Goal: Complete application form

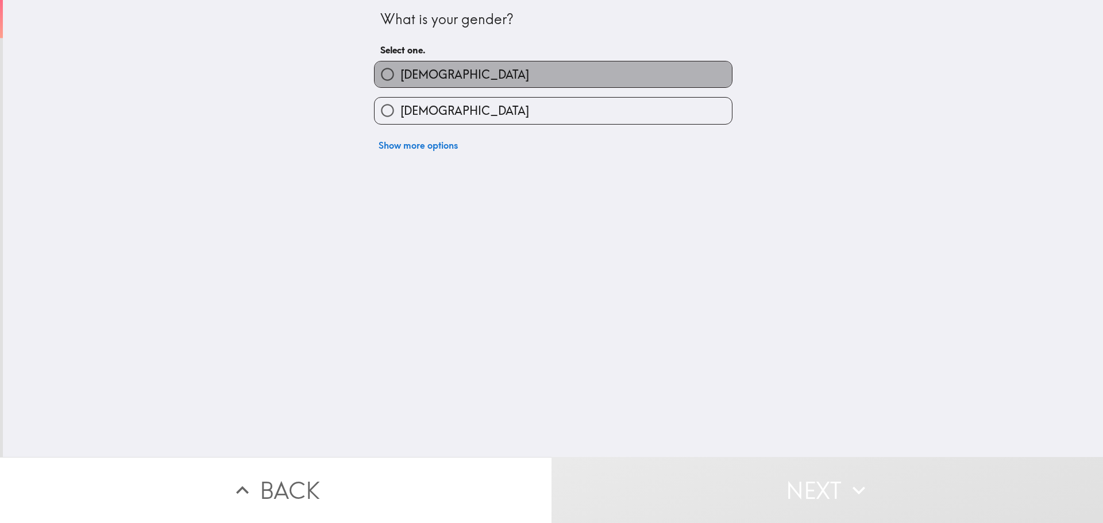
click at [477, 78] on label "[DEMOGRAPHIC_DATA]" at bounding box center [553, 74] width 357 height 26
click at [401, 78] on input "[DEMOGRAPHIC_DATA]" at bounding box center [388, 74] width 26 height 26
radio input "true"
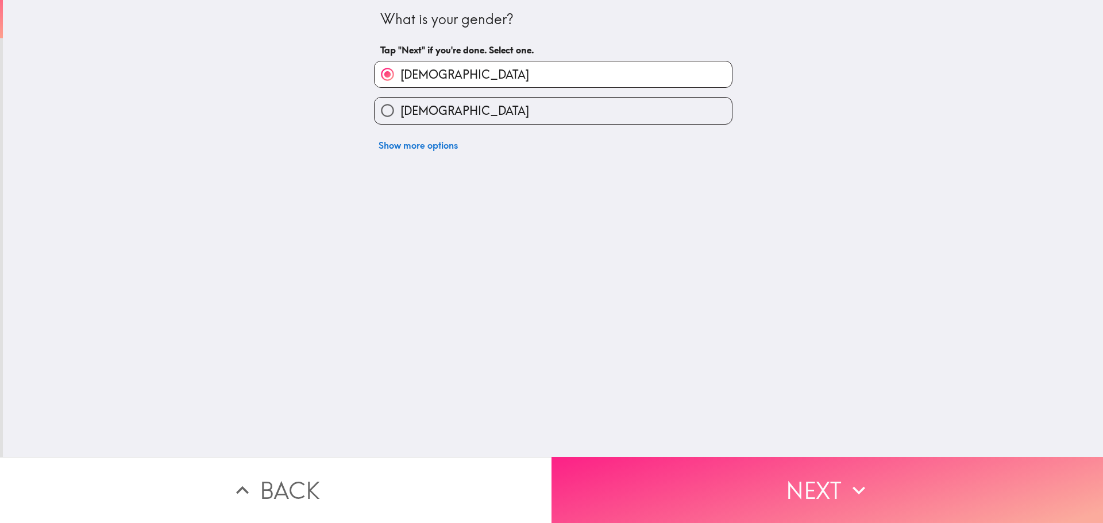
click at [736, 479] on button "Next" at bounding box center [828, 490] width 552 height 66
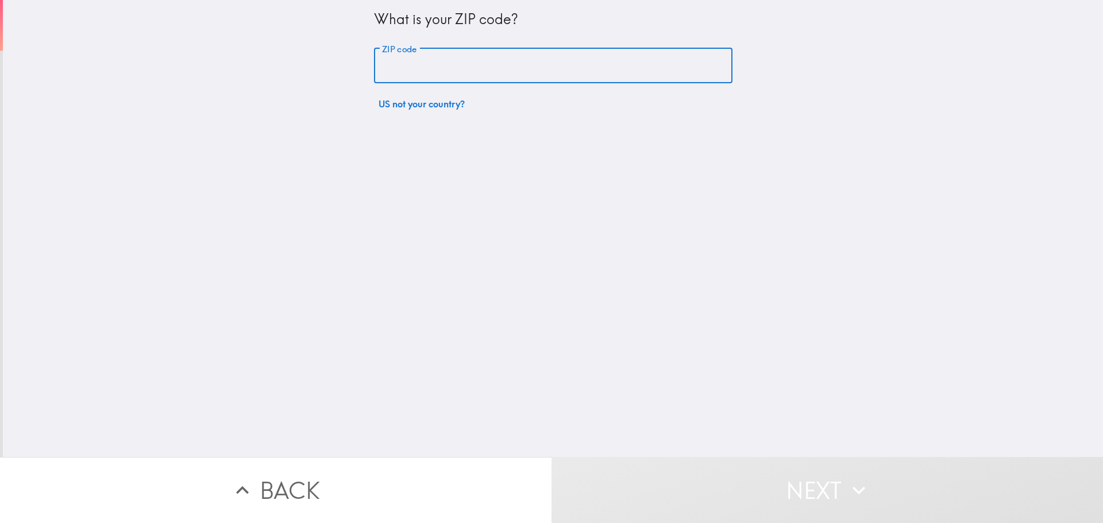
click at [483, 71] on input "ZIP code" at bounding box center [553, 66] width 359 height 36
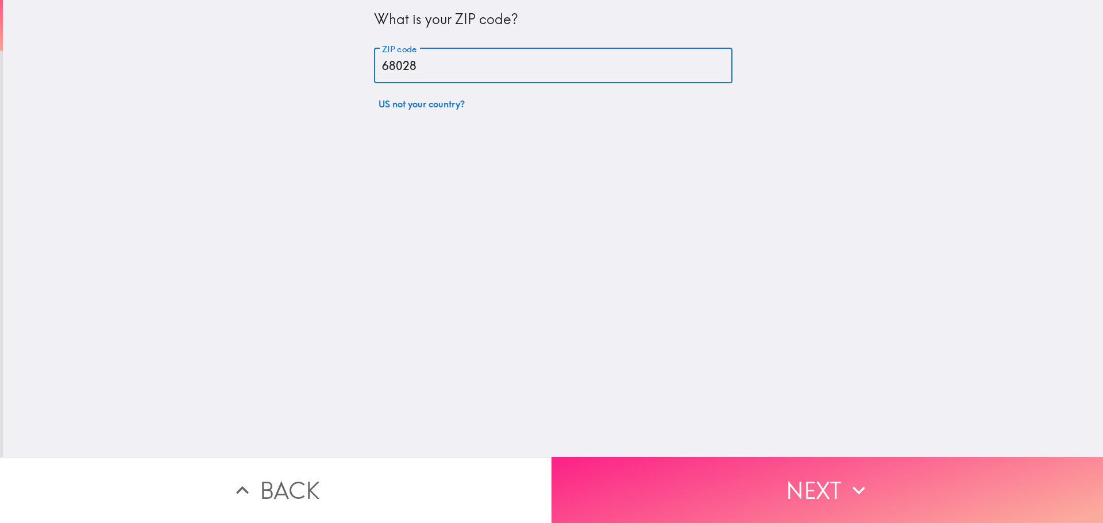
type input "68028"
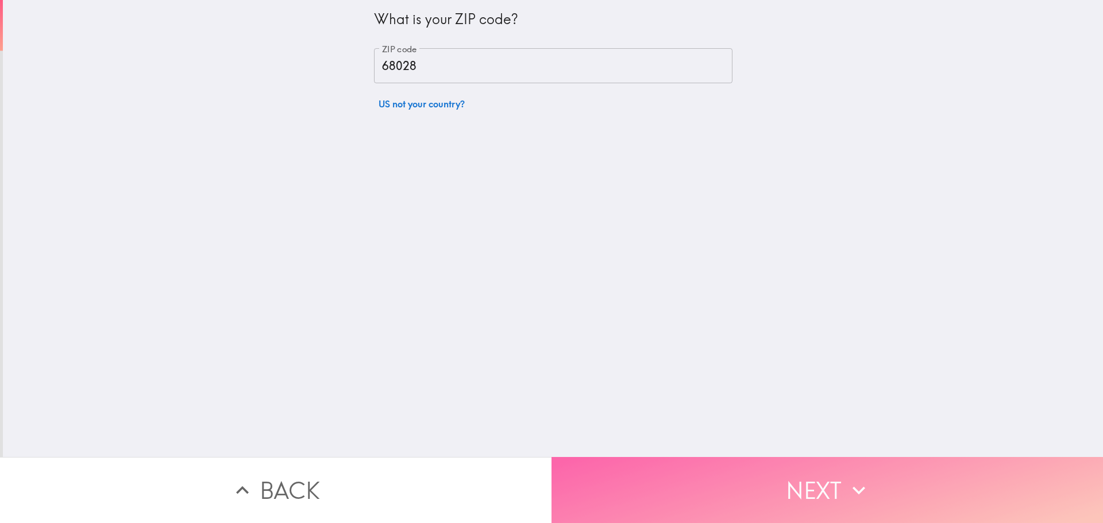
click at [851, 493] on icon "button" at bounding box center [858, 490] width 25 height 25
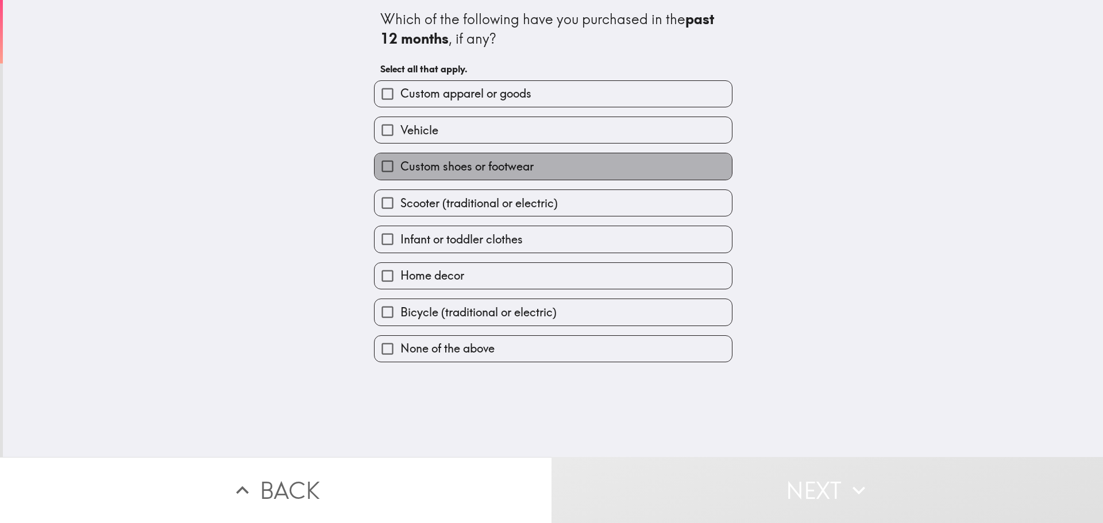
click at [482, 164] on span "Custom shoes or footwear" at bounding box center [467, 167] width 133 height 16
click at [401, 164] on input "Custom shoes or footwear" at bounding box center [388, 166] width 26 height 26
checkbox input "true"
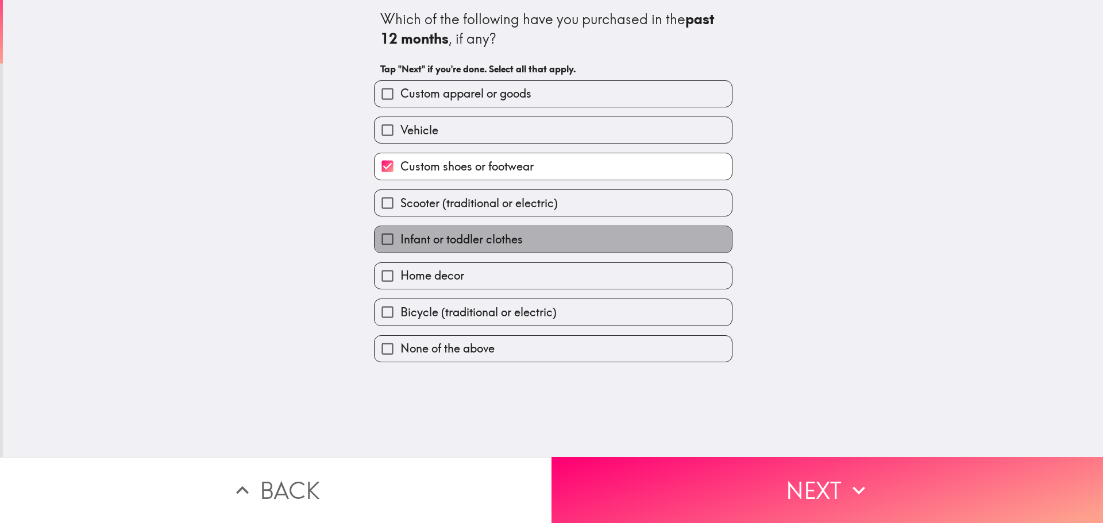
click at [466, 241] on span "Infant or toddler clothes" at bounding box center [462, 240] width 122 height 16
click at [401, 241] on input "Infant or toddler clothes" at bounding box center [388, 239] width 26 height 26
checkbox input "true"
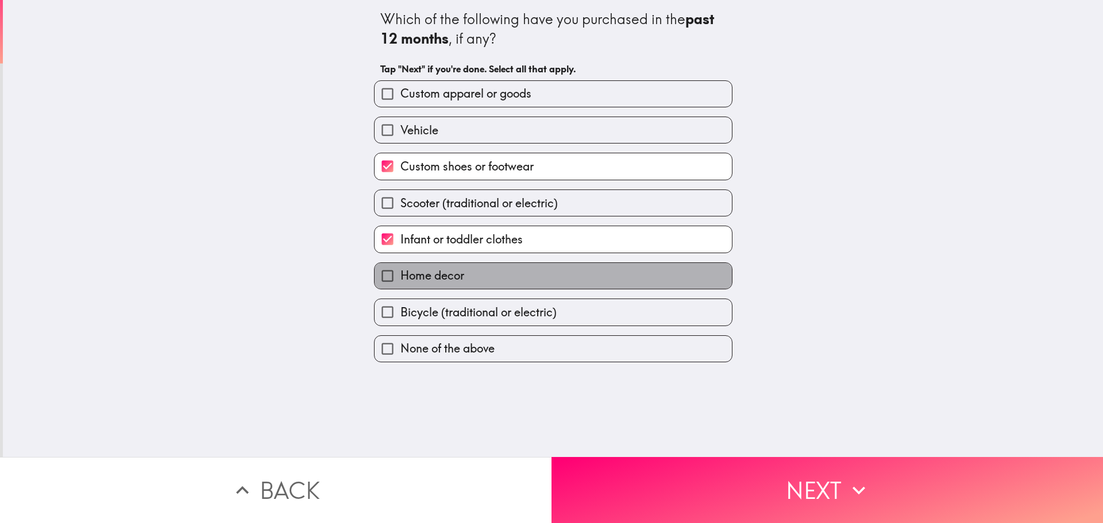
click at [461, 282] on label "Home decor" at bounding box center [553, 276] width 357 height 26
click at [401, 282] on input "Home decor" at bounding box center [388, 276] width 26 height 26
checkbox input "true"
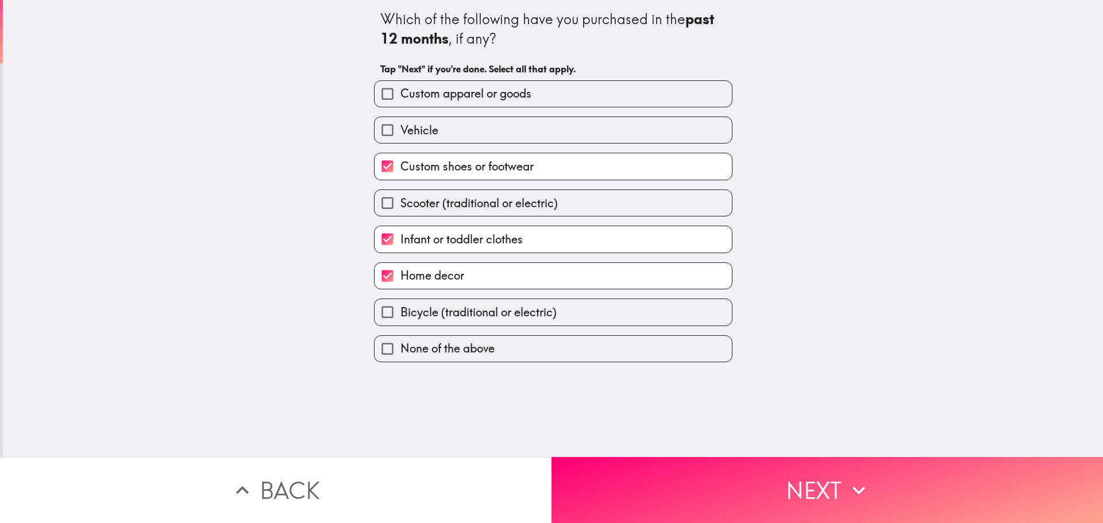
click at [550, 95] on label "Custom apparel or goods" at bounding box center [553, 94] width 357 height 26
click at [401, 95] on input "Custom apparel or goods" at bounding box center [388, 94] width 26 height 26
checkbox input "true"
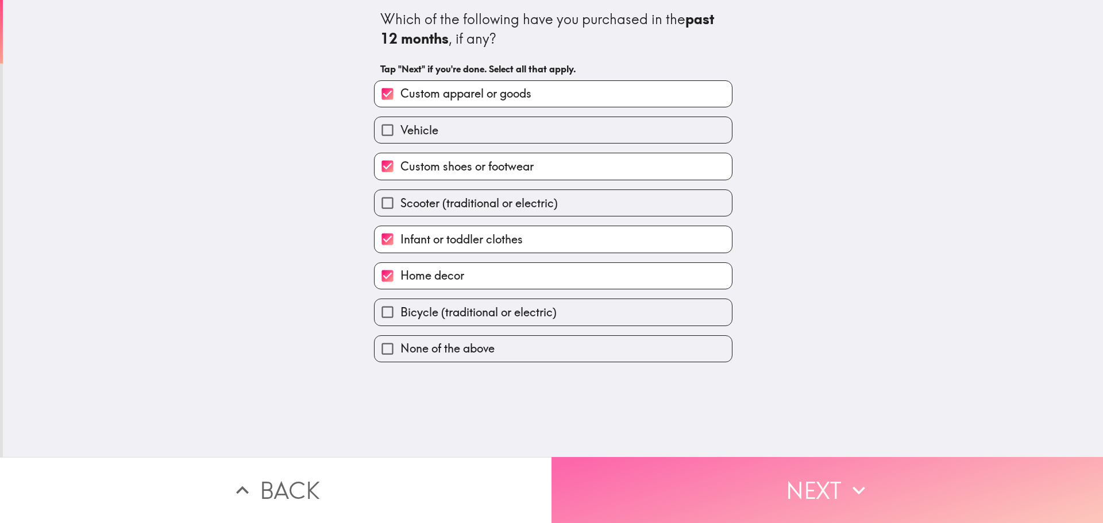
click at [849, 487] on icon "button" at bounding box center [858, 490] width 25 height 25
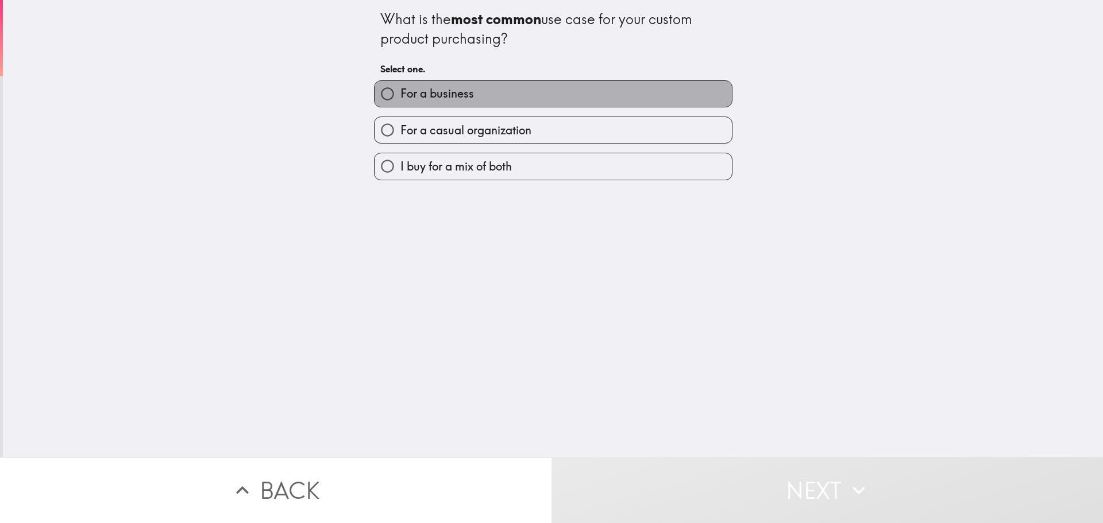
click at [453, 90] on span "For a business" at bounding box center [438, 94] width 74 height 16
click at [401, 90] on input "For a business" at bounding box center [388, 94] width 26 height 26
radio input "true"
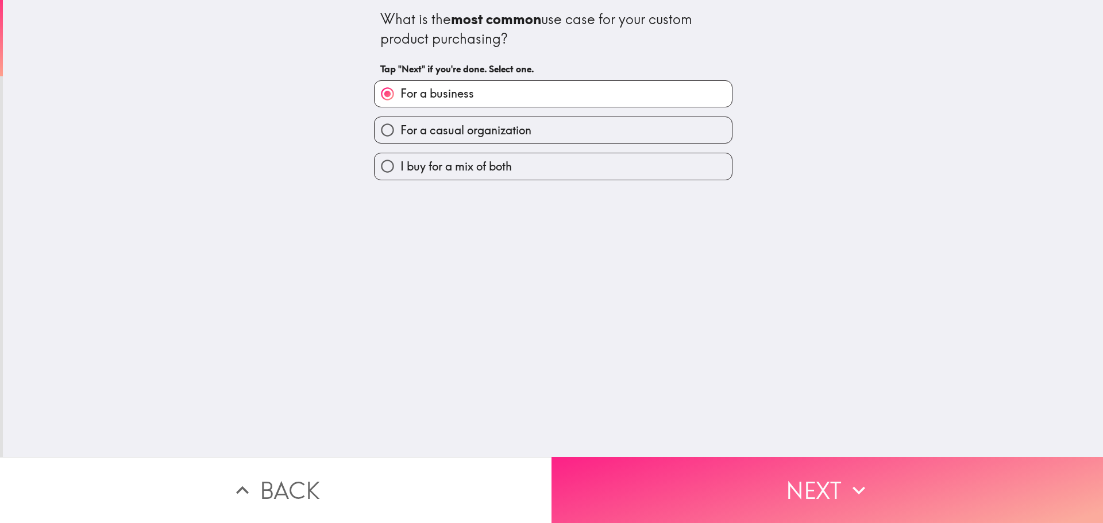
click at [790, 482] on button "Next" at bounding box center [828, 490] width 552 height 66
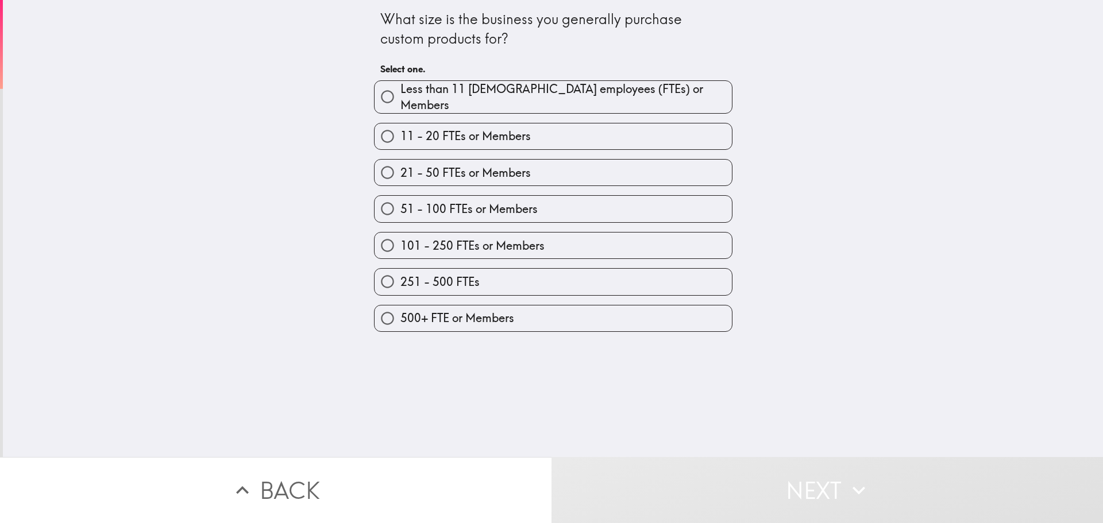
click at [531, 129] on label "11 - 20 FTEs or Members" at bounding box center [553, 137] width 357 height 26
click at [401, 129] on input "11 - 20 FTEs or Members" at bounding box center [388, 137] width 26 height 26
radio input "true"
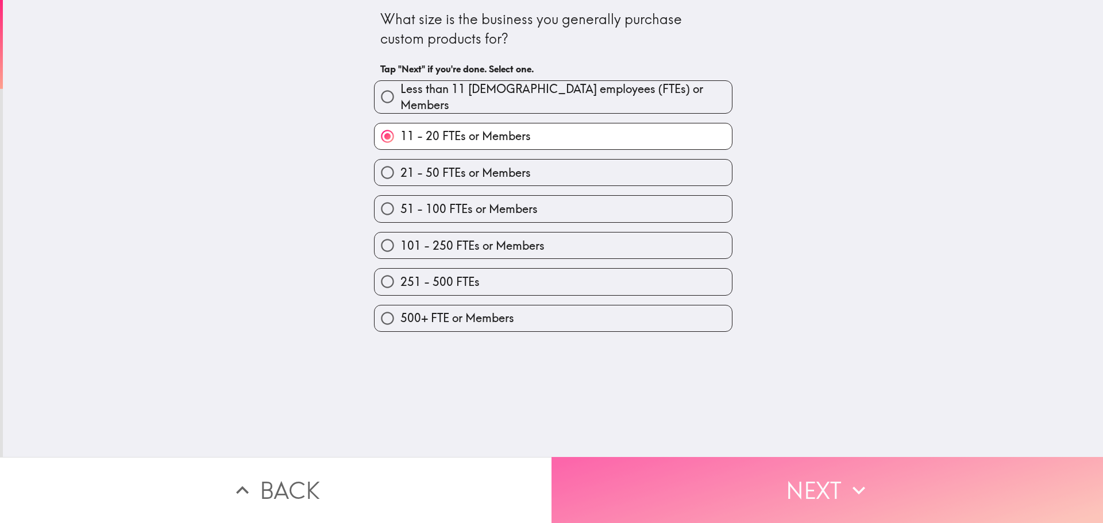
click at [800, 473] on button "Next" at bounding box center [828, 490] width 552 height 66
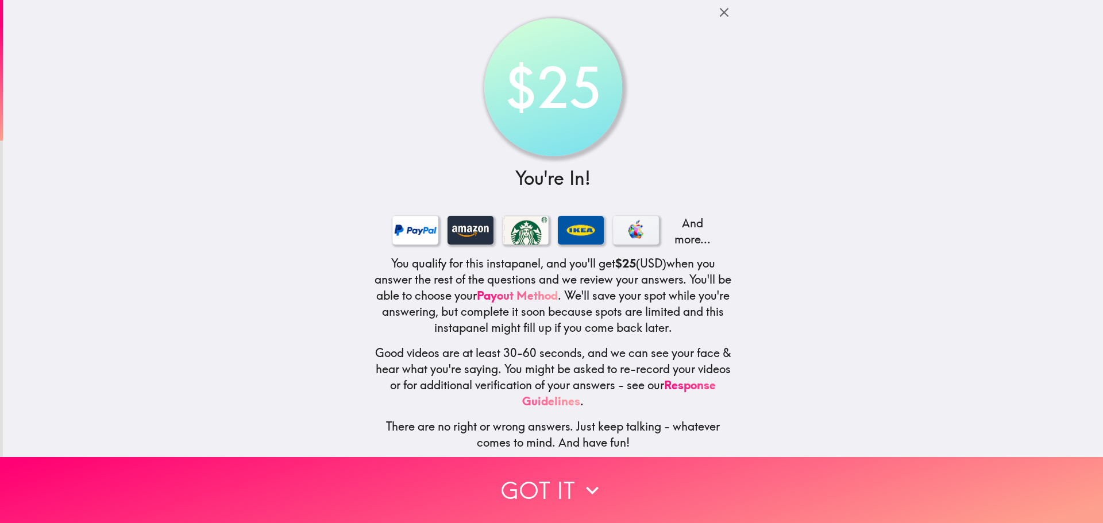
scroll to position [11, 0]
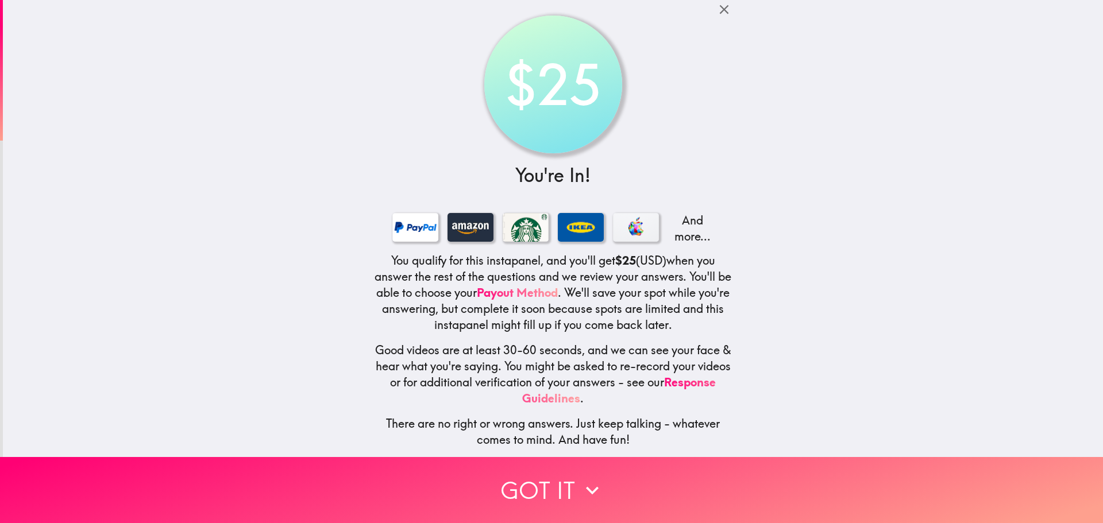
click at [545, 471] on button "Got it" at bounding box center [551, 490] width 1103 height 66
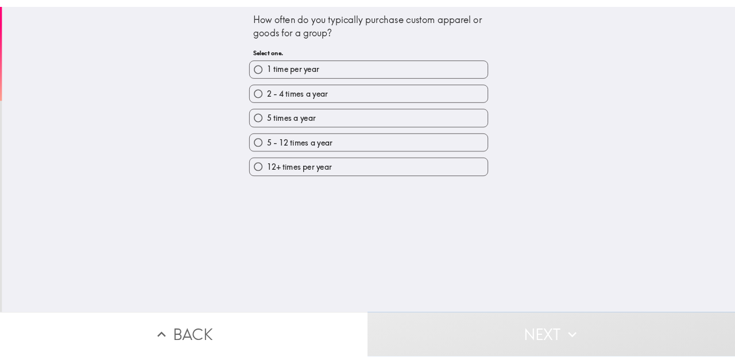
scroll to position [0, 0]
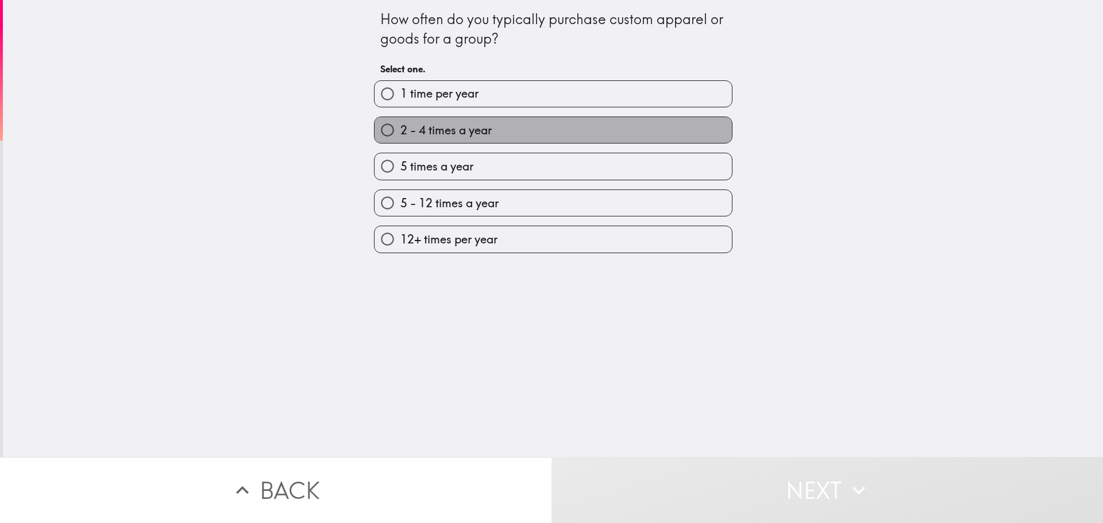
click at [475, 138] on span "2 - 4 times a year" at bounding box center [446, 130] width 91 height 16
click at [401, 138] on input "2 - 4 times a year" at bounding box center [388, 130] width 26 height 26
radio input "true"
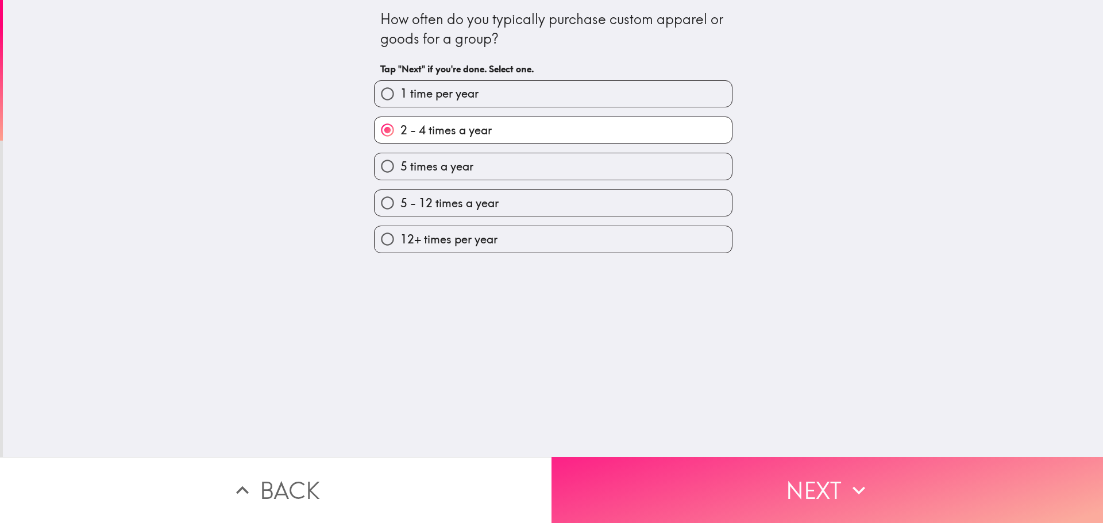
click at [735, 493] on button "Next" at bounding box center [828, 490] width 552 height 66
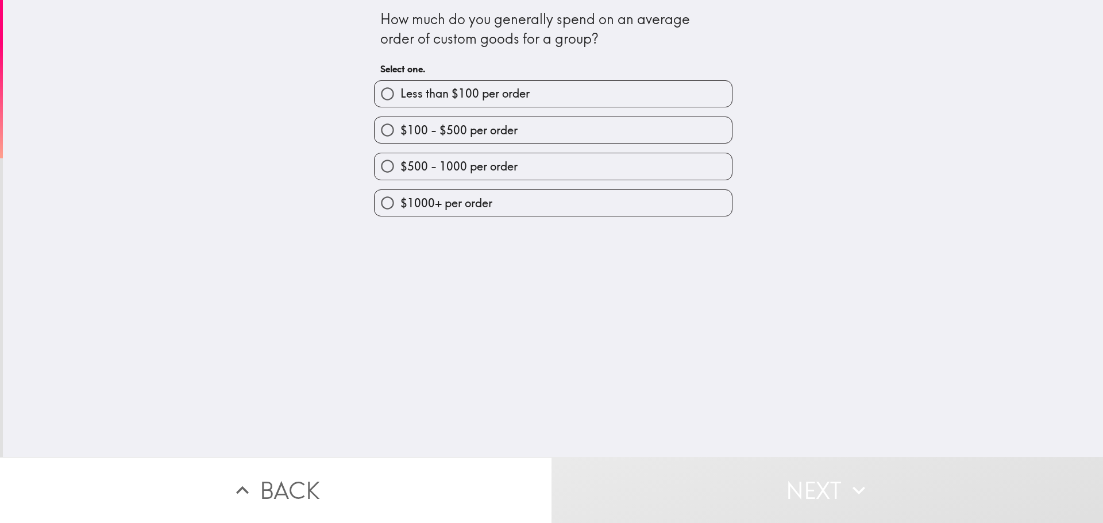
click at [482, 204] on span "$1000+ per order" at bounding box center [447, 203] width 92 height 16
click at [401, 204] on input "$1000+ per order" at bounding box center [388, 203] width 26 height 26
radio input "true"
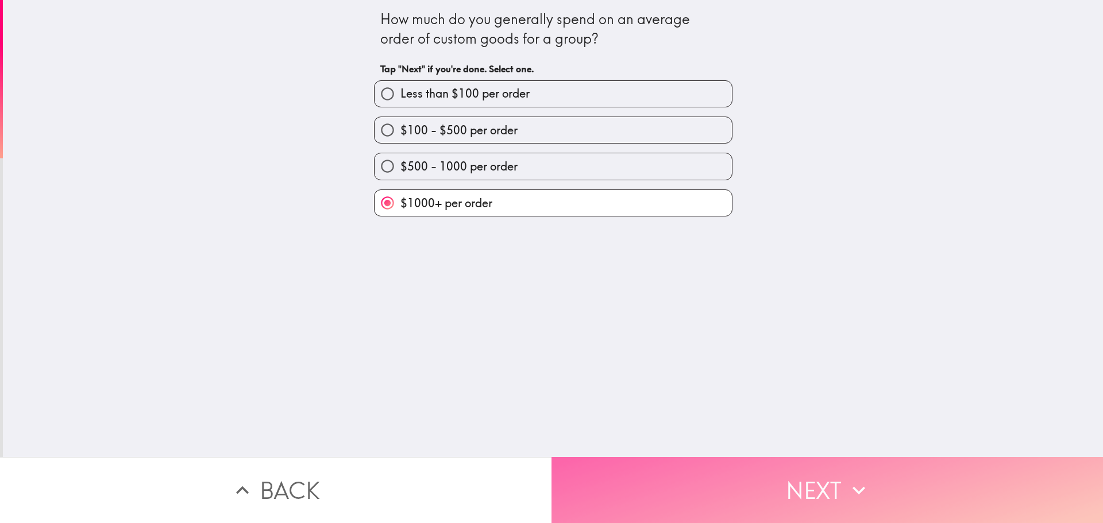
click at [750, 490] on button "Next" at bounding box center [828, 490] width 552 height 66
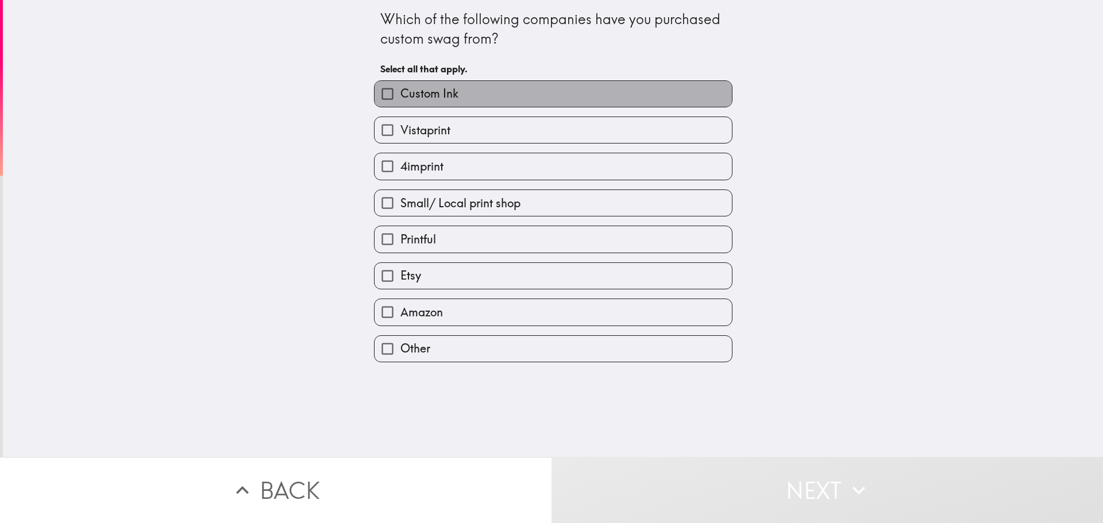
click at [473, 94] on label "Custom Ink" at bounding box center [553, 94] width 357 height 26
click at [401, 94] on input "Custom Ink" at bounding box center [388, 94] width 26 height 26
checkbox input "true"
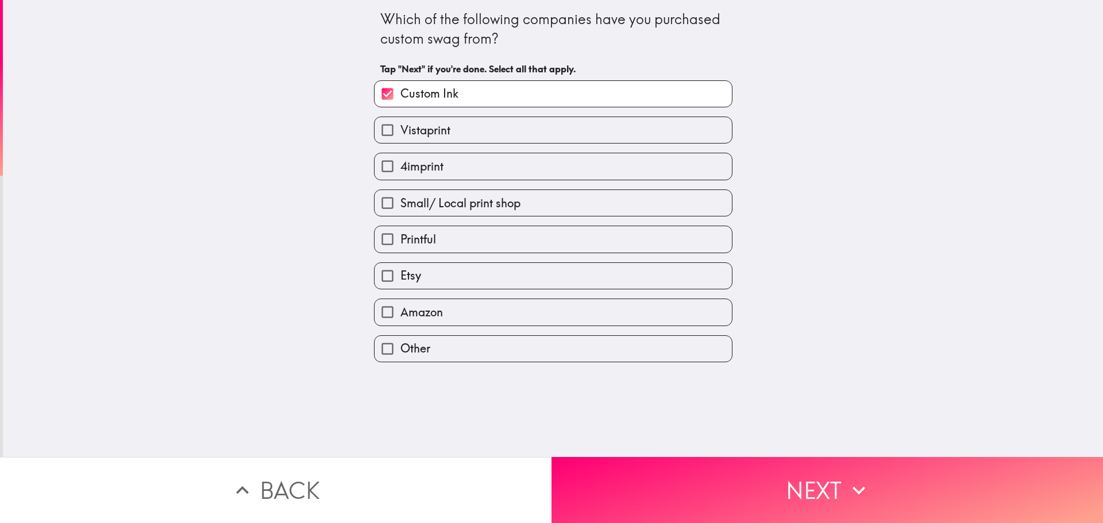
click at [461, 134] on label "Vistaprint" at bounding box center [553, 130] width 357 height 26
click at [401, 134] on input "Vistaprint" at bounding box center [388, 130] width 26 height 26
checkbox input "true"
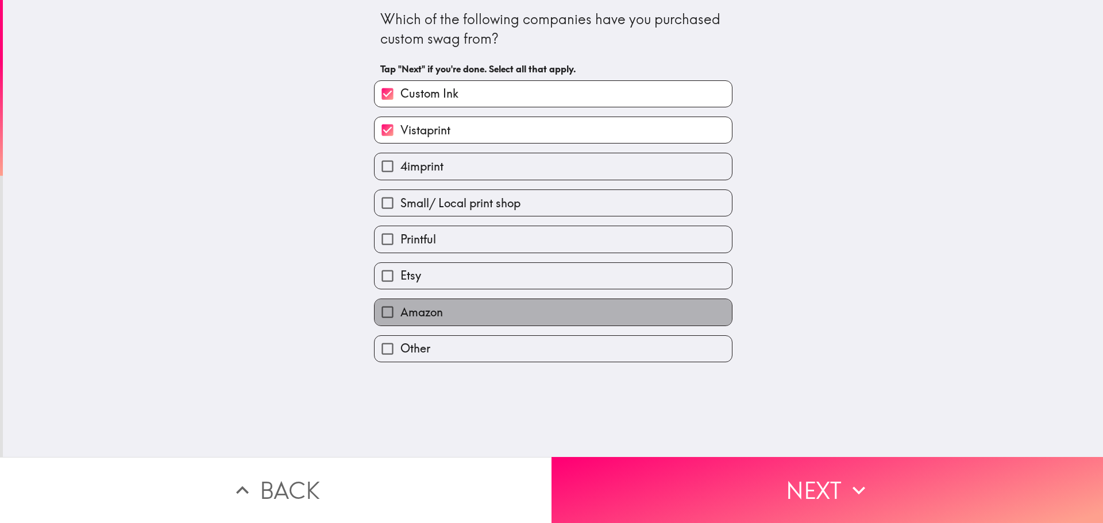
drag, startPoint x: 484, startPoint y: 314, endPoint x: 490, endPoint y: 309, distance: 7.8
click at [484, 314] on label "Amazon" at bounding box center [553, 312] width 357 height 26
click at [401, 314] on input "Amazon" at bounding box center [388, 312] width 26 height 26
checkbox input "true"
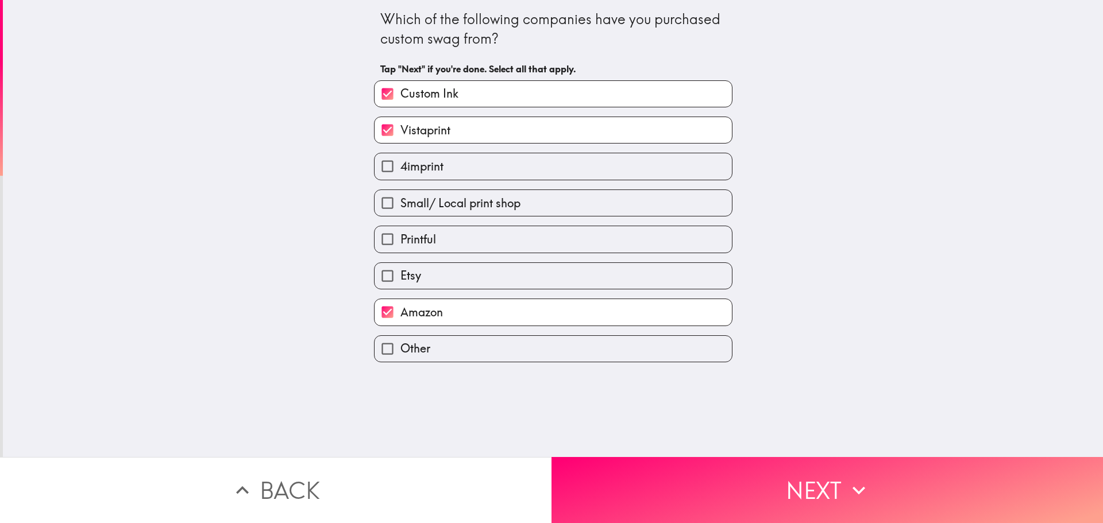
click at [472, 157] on label "4imprint" at bounding box center [553, 166] width 357 height 26
click at [401, 157] on input "4imprint" at bounding box center [388, 166] width 26 height 26
checkbox input "true"
click at [495, 320] on label "Amazon" at bounding box center [553, 312] width 357 height 26
click at [401, 320] on input "Amazon" at bounding box center [388, 312] width 26 height 26
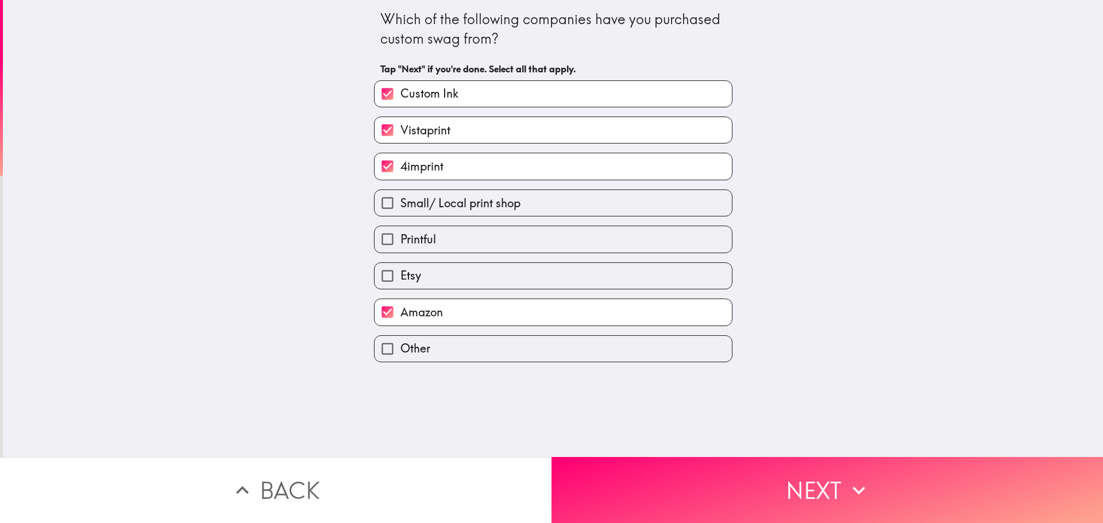
checkbox input "false"
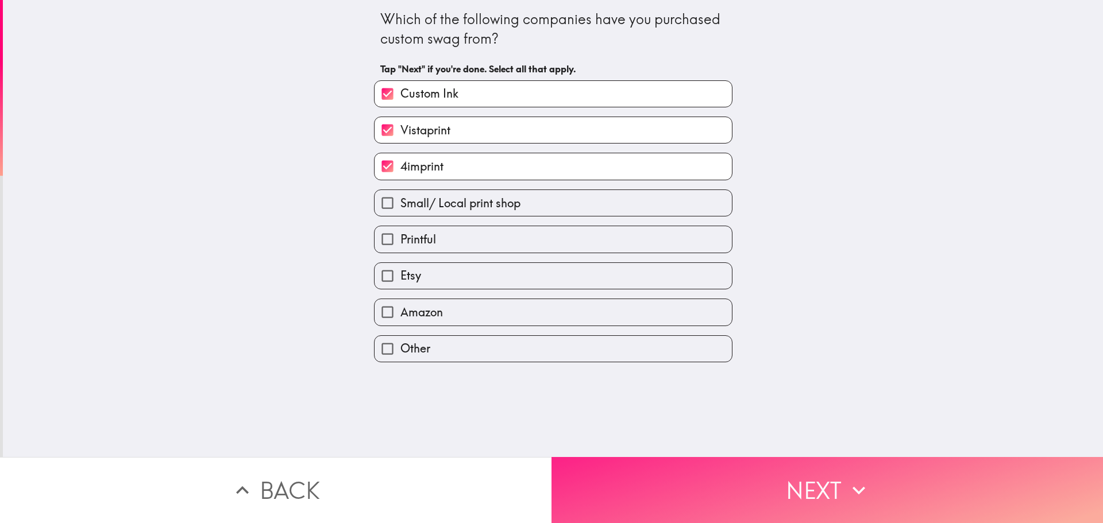
click at [776, 476] on button "Next" at bounding box center [828, 490] width 552 height 66
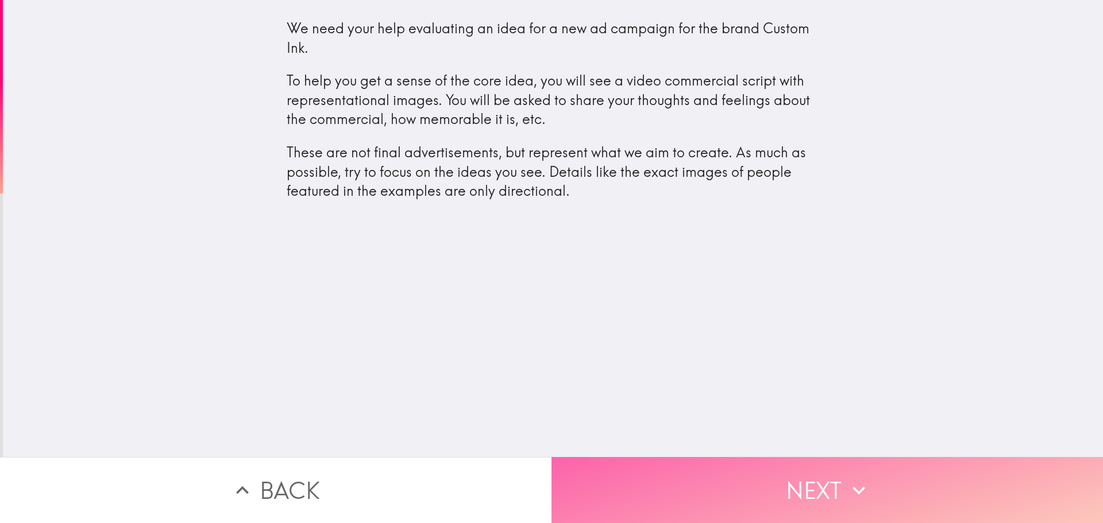
click at [761, 482] on button "Next" at bounding box center [828, 490] width 552 height 66
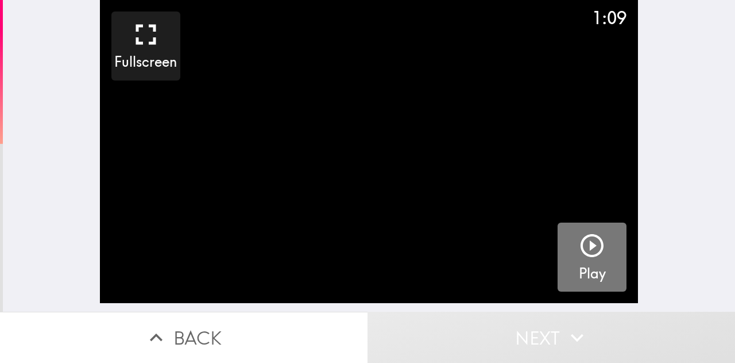
click at [579, 257] on icon "button" at bounding box center [593, 246] width 28 height 28
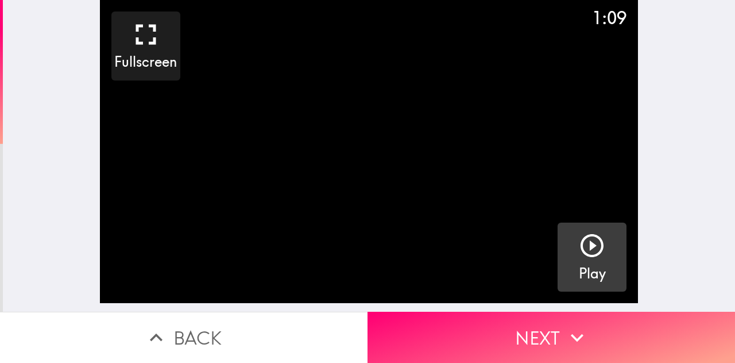
click at [589, 243] on icon "button" at bounding box center [593, 246] width 28 height 28
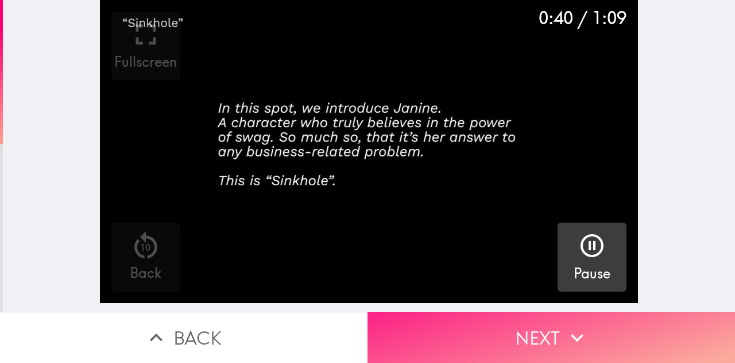
click at [568, 325] on icon "button" at bounding box center [577, 337] width 25 height 25
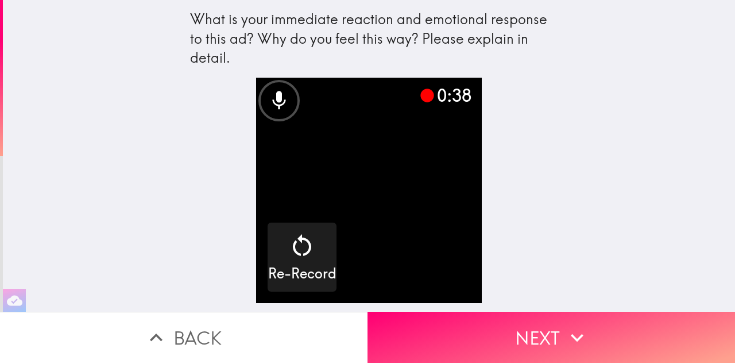
click at [415, 214] on video "button" at bounding box center [369, 191] width 226 height 226
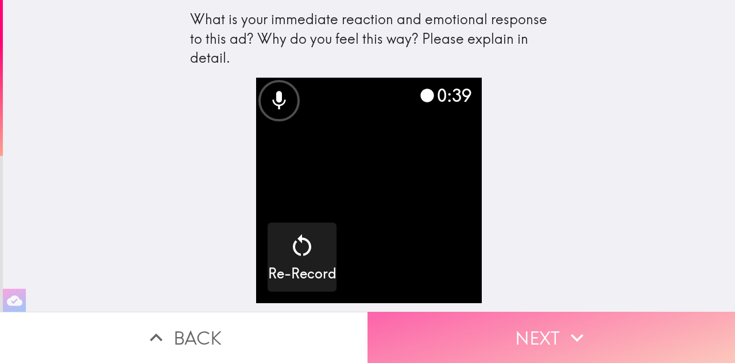
click at [541, 326] on button "Next" at bounding box center [552, 336] width 368 height 51
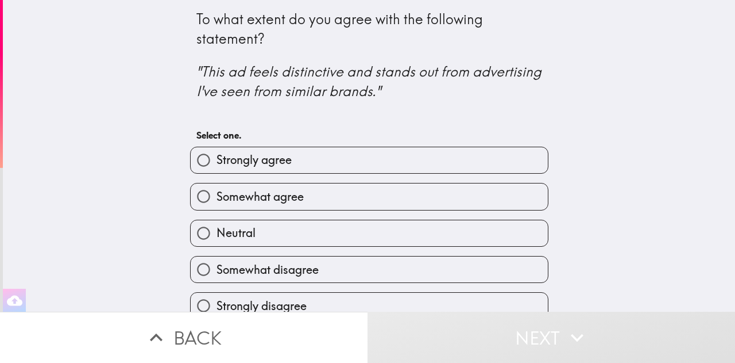
click at [254, 204] on span "Somewhat agree" at bounding box center [260, 196] width 87 height 16
click at [217, 204] on input "Somewhat agree" at bounding box center [204, 196] width 26 height 26
radio input "true"
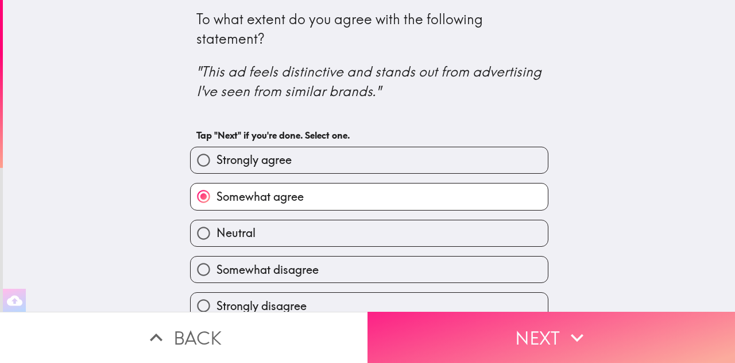
click at [589, 324] on button "Next" at bounding box center [552, 336] width 368 height 51
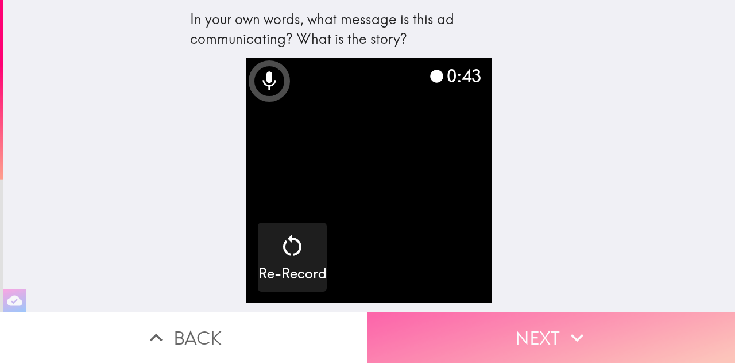
click at [586, 326] on button "Next" at bounding box center [552, 336] width 368 height 51
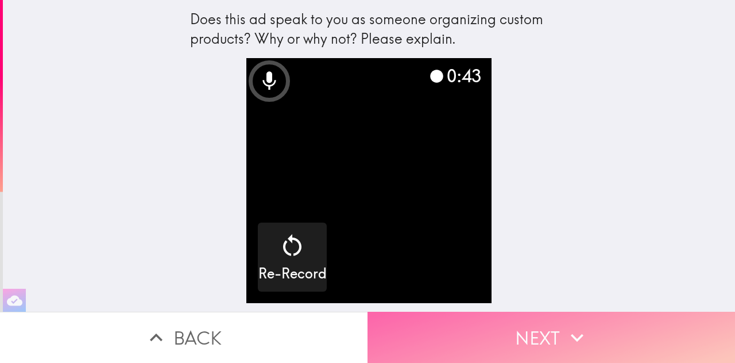
click at [511, 329] on button "Next" at bounding box center [552, 336] width 368 height 51
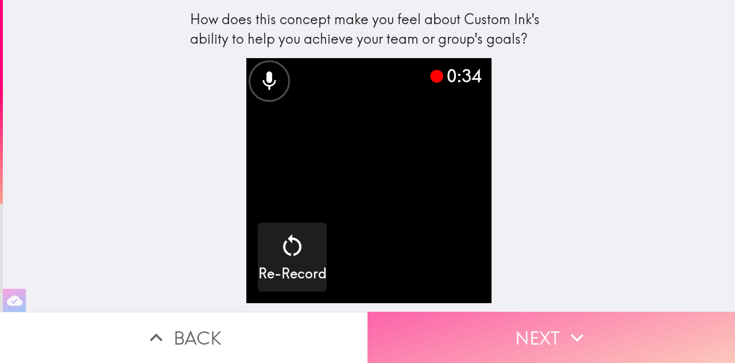
click at [511, 329] on button "Next" at bounding box center [552, 336] width 368 height 51
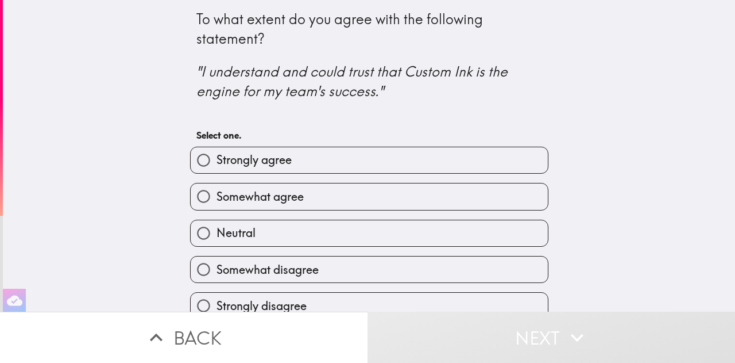
click at [356, 190] on label "Somewhat agree" at bounding box center [369, 196] width 357 height 26
click at [217, 190] on input "Somewhat agree" at bounding box center [204, 196] width 26 height 26
radio input "true"
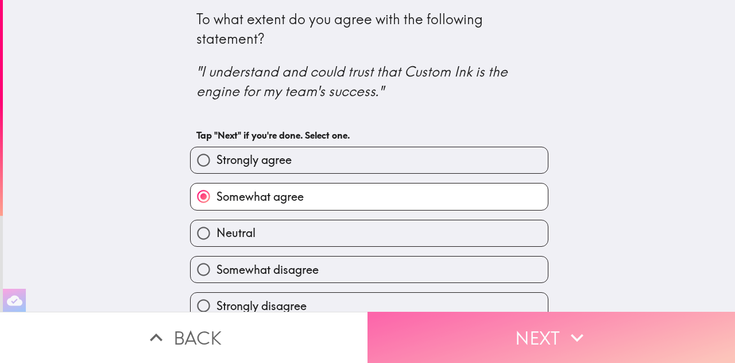
click at [519, 320] on button "Next" at bounding box center [552, 336] width 368 height 51
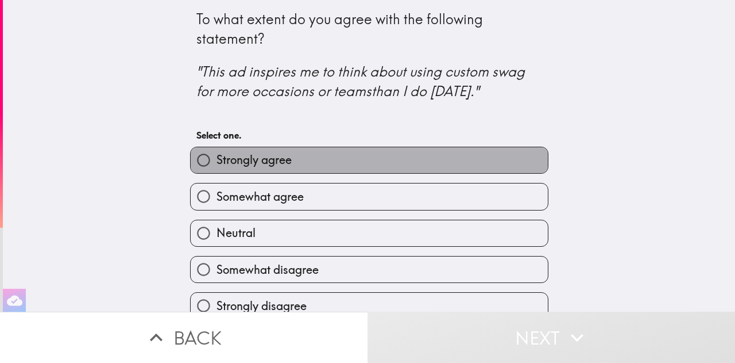
click at [441, 156] on label "Strongly agree" at bounding box center [369, 160] width 357 height 26
click at [217, 156] on input "Strongly agree" at bounding box center [204, 160] width 26 height 26
radio input "true"
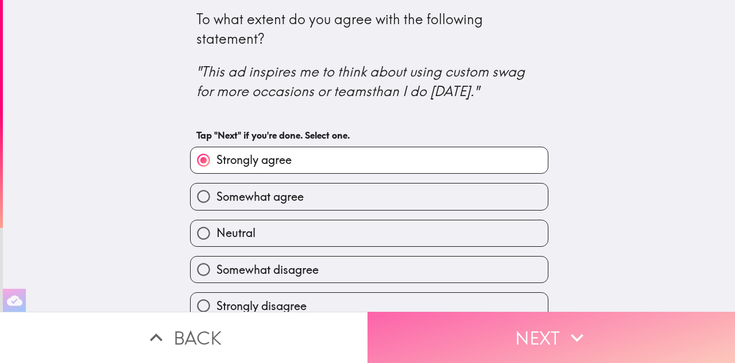
click at [565, 325] on icon "button" at bounding box center [577, 337] width 25 height 25
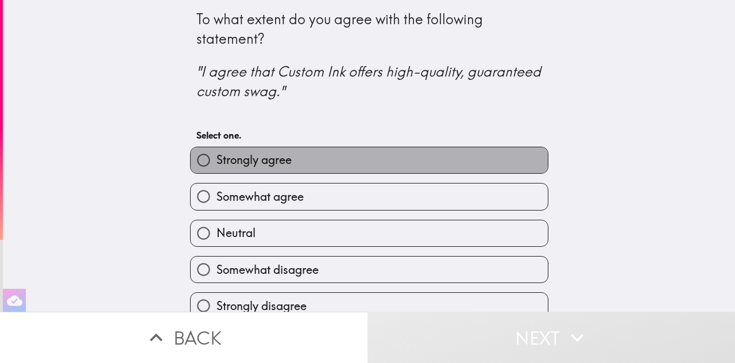
click at [408, 158] on label "Strongly agree" at bounding box center [369, 160] width 357 height 26
click at [217, 158] on input "Strongly agree" at bounding box center [204, 160] width 26 height 26
radio input "true"
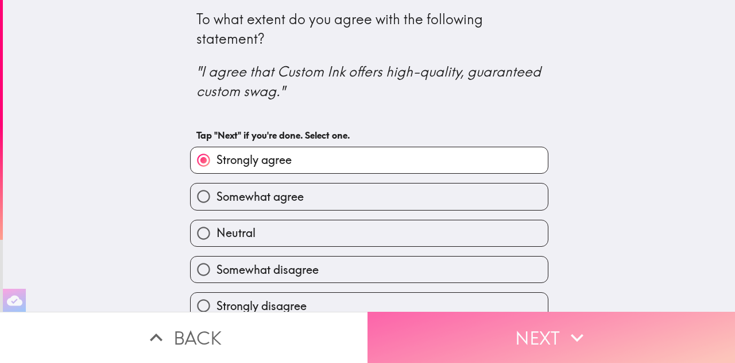
click at [519, 329] on button "Next" at bounding box center [552, 336] width 368 height 51
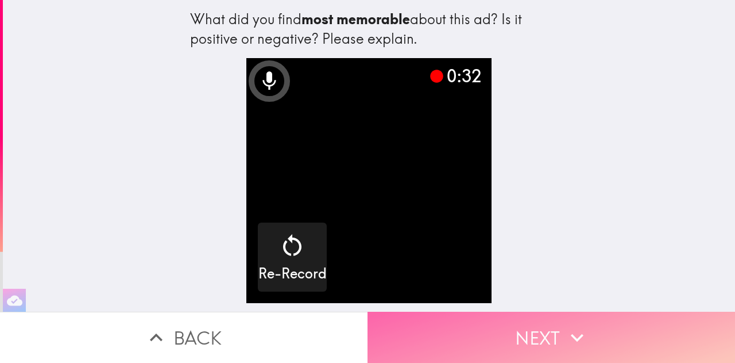
click at [529, 318] on button "Next" at bounding box center [552, 336] width 368 height 51
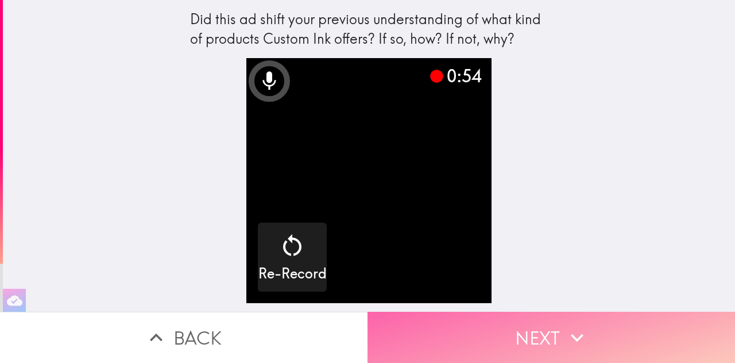
click at [549, 332] on button "Next" at bounding box center [552, 336] width 368 height 51
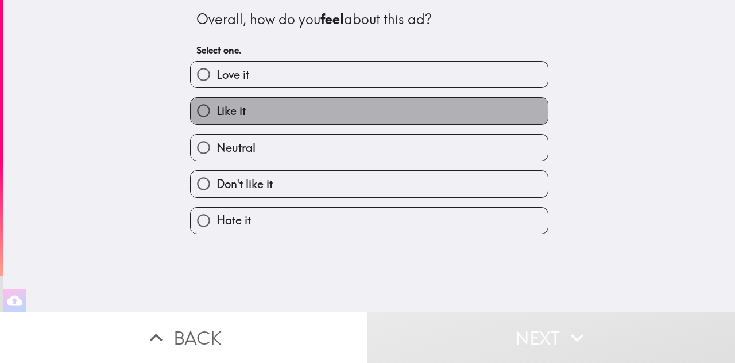
click at [316, 113] on label "Like it" at bounding box center [369, 111] width 357 height 26
click at [217, 113] on input "Like it" at bounding box center [204, 111] width 26 height 26
radio input "true"
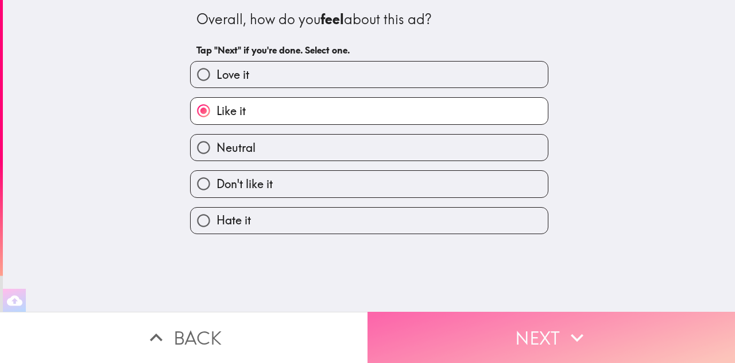
click at [493, 315] on button "Next" at bounding box center [552, 336] width 368 height 51
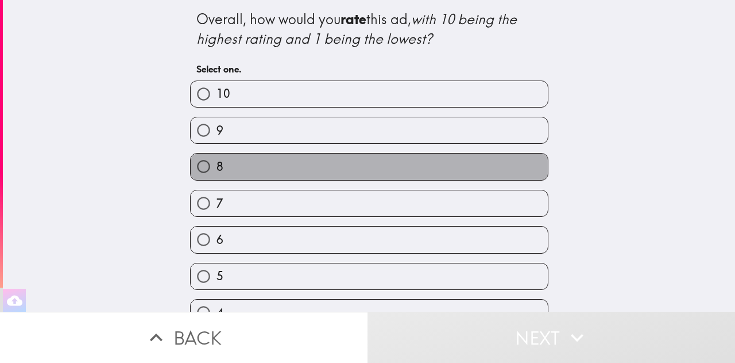
click at [344, 172] on label "8" at bounding box center [369, 166] width 357 height 26
click at [217, 172] on input "8" at bounding box center [204, 166] width 26 height 26
radio input "true"
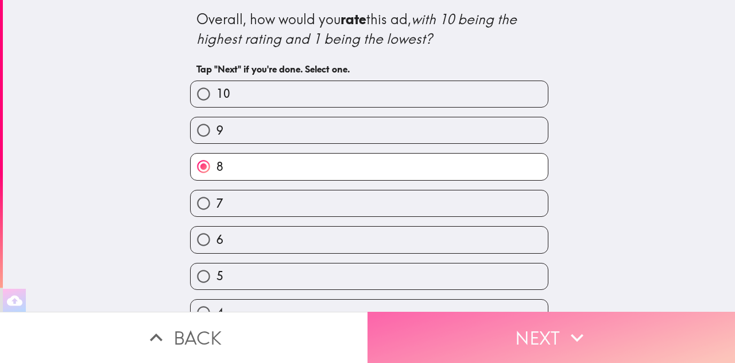
click at [514, 331] on button "Next" at bounding box center [552, 336] width 368 height 51
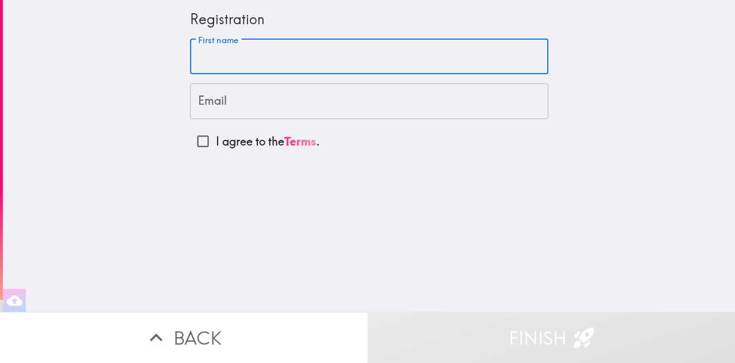
click at [360, 68] on input "First name" at bounding box center [369, 57] width 359 height 36
type input "[PERSON_NAME]"
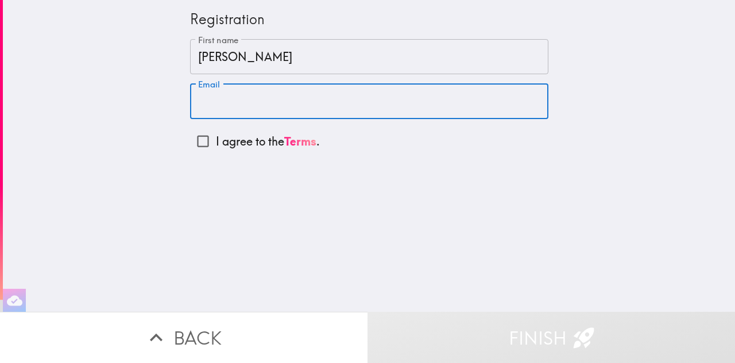
click at [305, 99] on input "Email" at bounding box center [369, 101] width 359 height 36
type input "[EMAIL_ADDRESS][DOMAIN_NAME]"
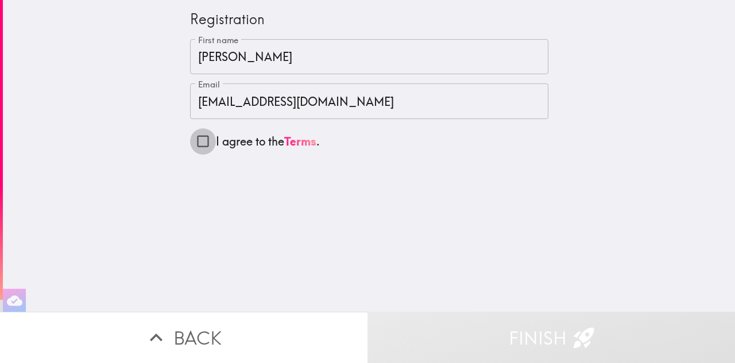
click at [200, 141] on input "I agree to the Terms ." at bounding box center [203, 141] width 26 height 26
checkbox input "true"
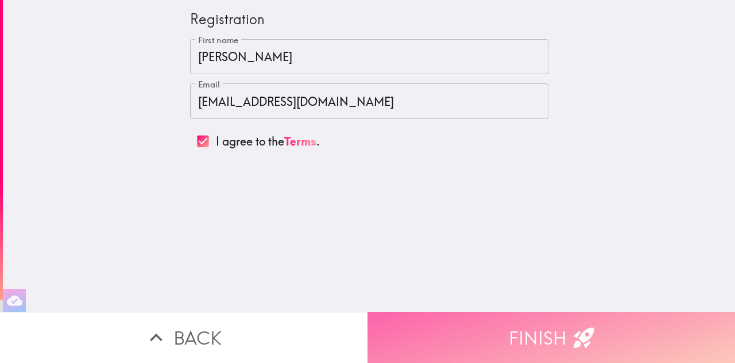
click at [499, 315] on button "Finish" at bounding box center [552, 336] width 368 height 51
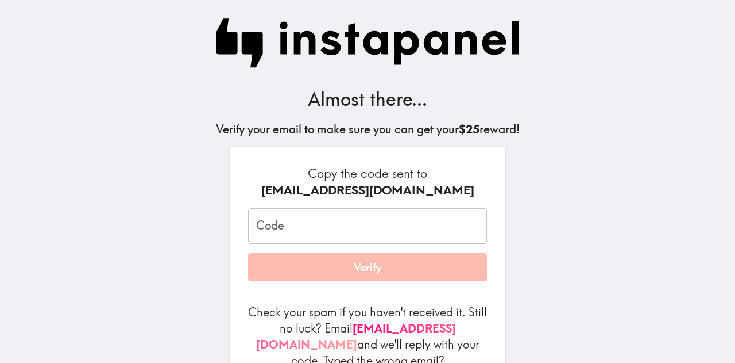
click at [310, 220] on input "Code" at bounding box center [367, 226] width 239 height 36
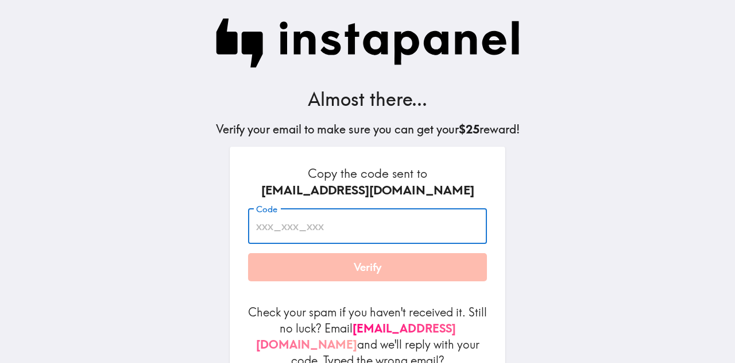
paste input "d3q_H5t_hMn"
type input "d3q_H5t_hMn"
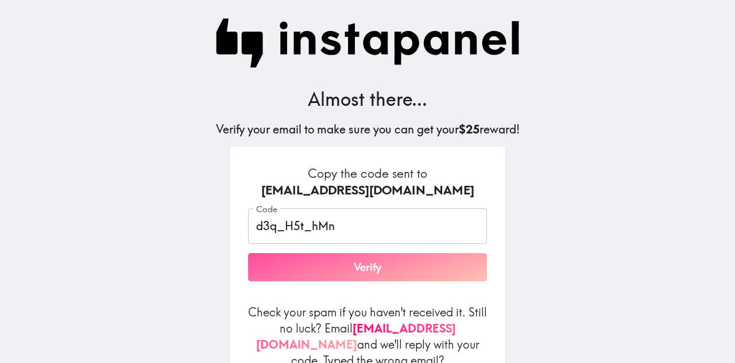
click at [340, 267] on button "Verify" at bounding box center [367, 267] width 239 height 29
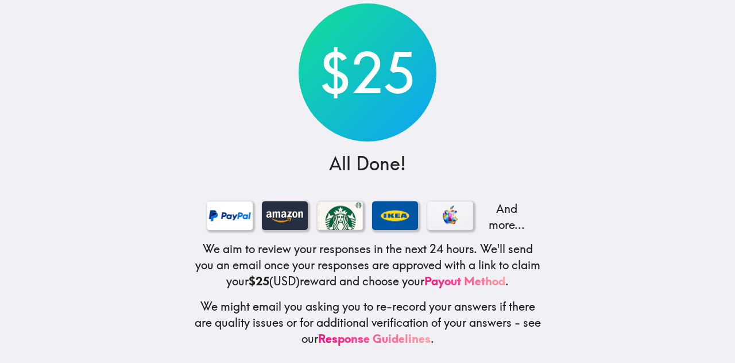
scroll to position [80, 0]
